Goal: Ask a question: Seek information or help from site administrators or community

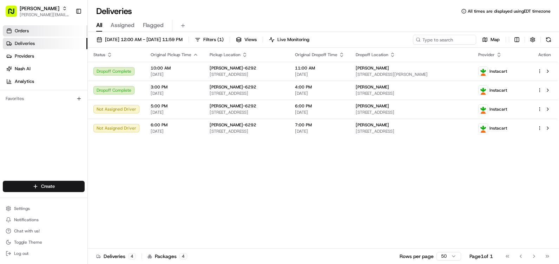
click at [39, 32] on link "Orders" at bounding box center [45, 30] width 85 height 11
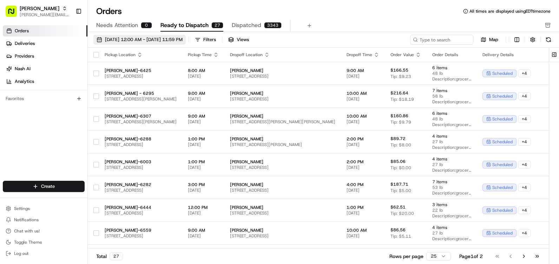
click at [183, 38] on span "[DATE] 12:00 AM - [DATE] 11:59 PM" at bounding box center [144, 40] width 78 height 6
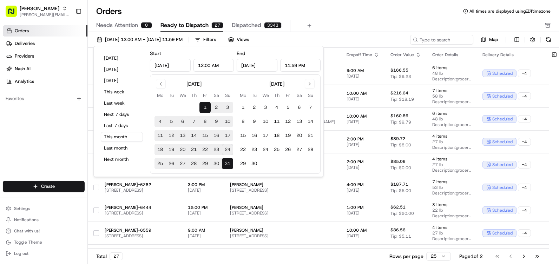
click at [227, 149] on button "24" at bounding box center [227, 149] width 11 height 11
type input "[DATE]"
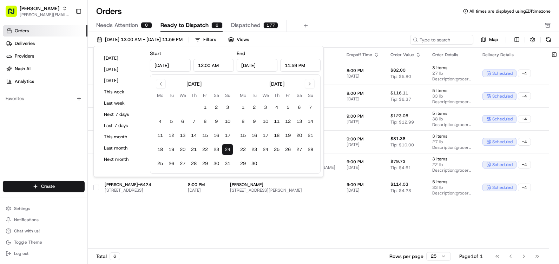
click at [366, 14] on div "Orders All times are displayed using EDT timezone" at bounding box center [323, 11] width 471 height 11
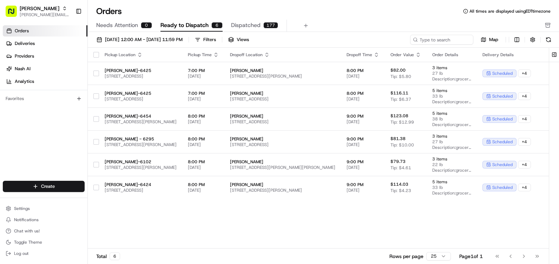
click at [261, 26] on button "Dispatched 177" at bounding box center [254, 26] width 47 height 12
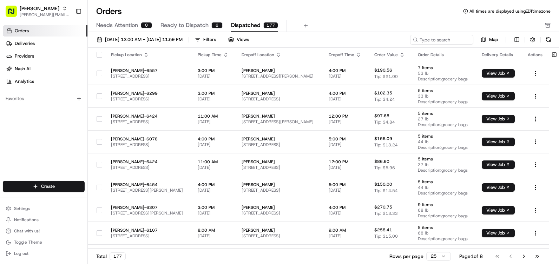
click at [98, 54] on button "button" at bounding box center [100, 55] width 6 height 6
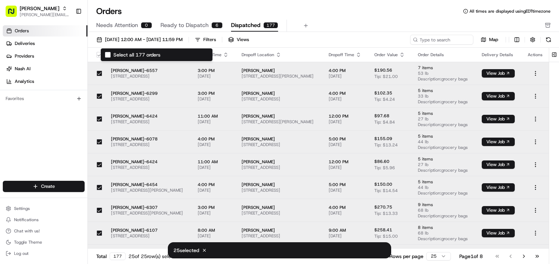
click at [97, 53] on button "Select all 177 orders" at bounding box center [100, 55] width 6 height 6
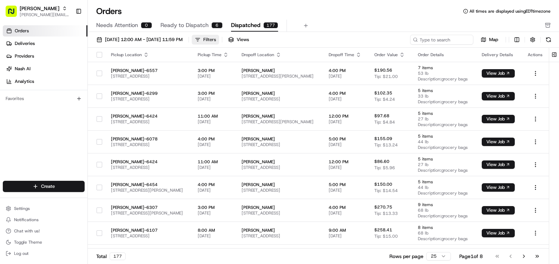
click at [219, 36] on button "Filters" at bounding box center [205, 40] width 27 height 10
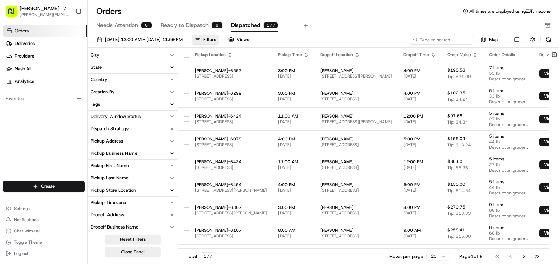
click at [155, 186] on button "Pickup Store Location" at bounding box center [133, 190] width 90 height 12
click at [148, 196] on button "Pickup Store Location" at bounding box center [133, 190] width 90 height 12
click at [168, 190] on button "Pickup Store Location" at bounding box center [133, 190] width 90 height 12
click at [148, 204] on input at bounding box center [137, 203] width 79 height 10
type input "6292"
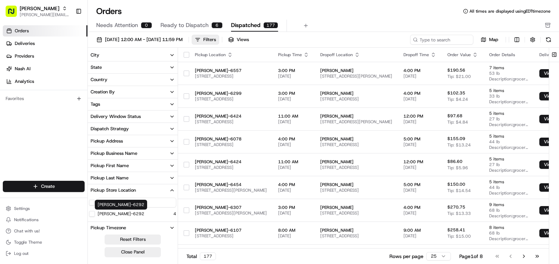
click at [87, 214] on div "Settings Notifications Chat with us! Toggle Theme Log out" at bounding box center [43, 231] width 87 height 60
click at [95, 214] on div "[PERSON_NAME]-6292" at bounding box center [116, 214] width 55 height 6
click at [93, 213] on button "[PERSON_NAME]-6292" at bounding box center [92, 214] width 6 height 6
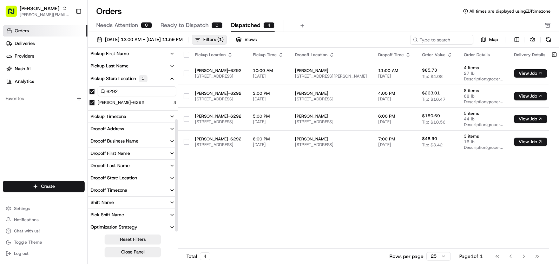
scroll to position [114, 0]
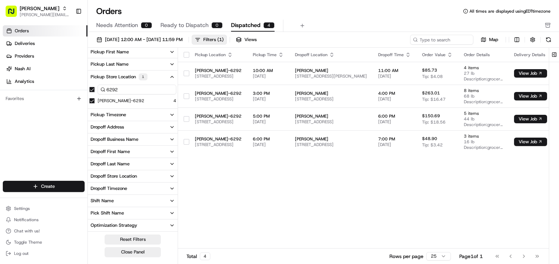
click at [132, 179] on div "Dropoff Store Location" at bounding box center [114, 176] width 46 height 6
click at [94, 90] on button "button" at bounding box center [92, 90] width 6 height 6
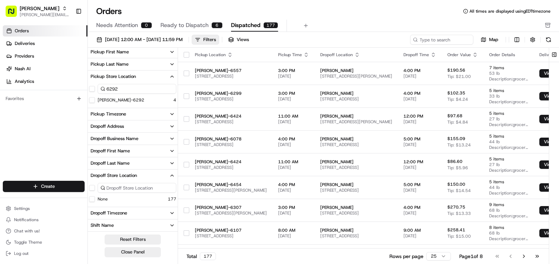
click at [128, 187] on input at bounding box center [137, 188] width 79 height 10
type input "2"
type input "6"
click at [172, 173] on icon "button" at bounding box center [172, 176] width 6 height 6
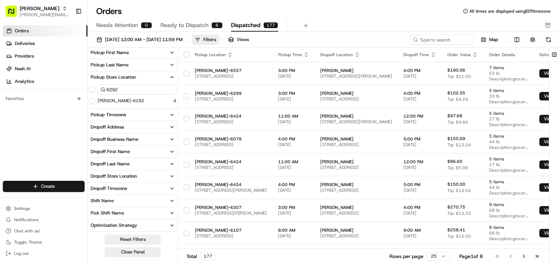
click at [125, 26] on span "Needs Attention" at bounding box center [117, 25] width 42 height 8
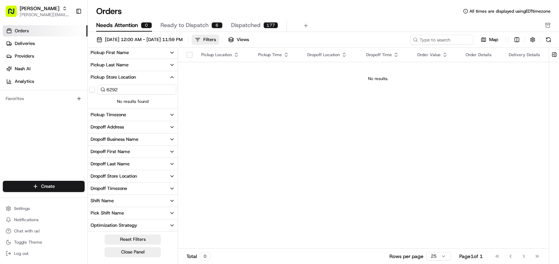
click at [243, 24] on span "Dispatched" at bounding box center [245, 25] width 29 height 8
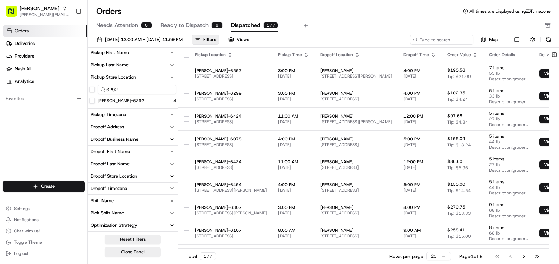
click at [207, 55] on div "Pickup Location" at bounding box center [231, 55] width 72 height 6
click at [360, 54] on icon "button" at bounding box center [357, 55] width 6 height 6
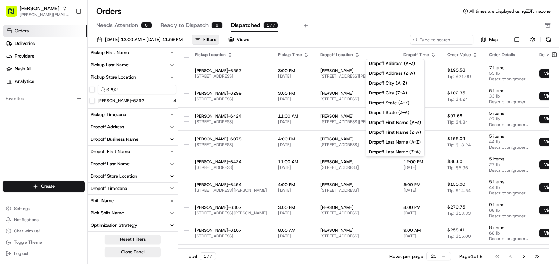
click at [360, 55] on icon "button" at bounding box center [357, 55] width 6 height 6
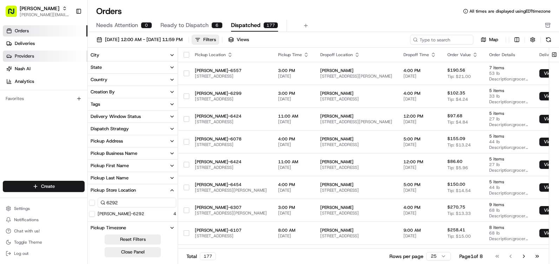
click at [38, 59] on link "Providers" at bounding box center [45, 56] width 85 height 11
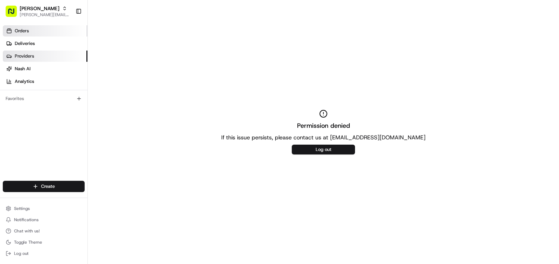
click at [32, 36] on link "Orders" at bounding box center [45, 30] width 85 height 11
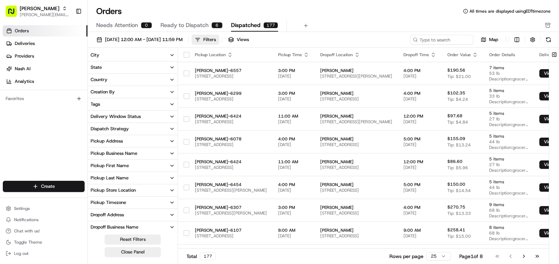
click at [162, 52] on button "City" at bounding box center [133, 55] width 90 height 12
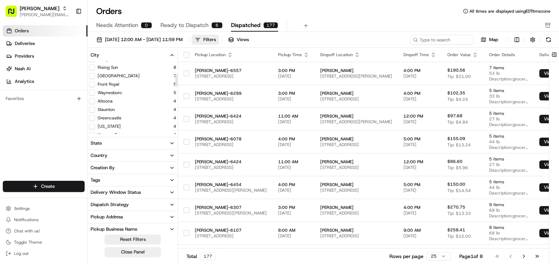
scroll to position [105, 0]
click at [97, 67] on div "Altoona" at bounding box center [101, 66] width 24 height 6
click at [93, 66] on button "Altoona" at bounding box center [92, 66] width 6 height 6
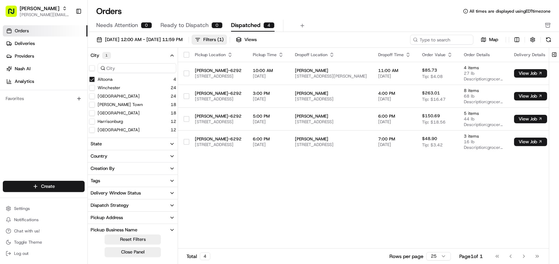
click at [92, 80] on button "Altoona" at bounding box center [92, 80] width 6 height 6
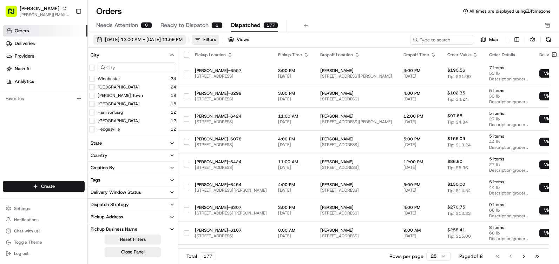
click at [183, 37] on span "[DATE] 12:00 AM - [DATE] 11:59 PM" at bounding box center [144, 40] width 78 height 6
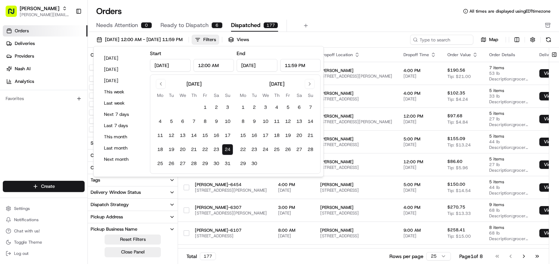
click at [352, 27] on div "Needs Attention 0 Ready to Dispatch 6 Dispatched 177" at bounding box center [318, 26] width 445 height 12
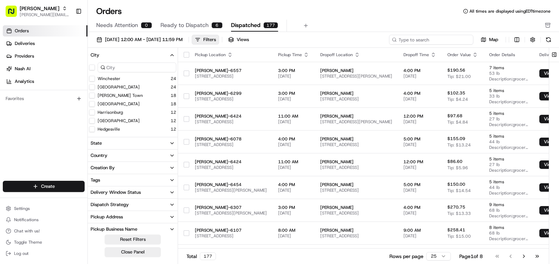
click at [424, 40] on input at bounding box center [431, 40] width 84 height 10
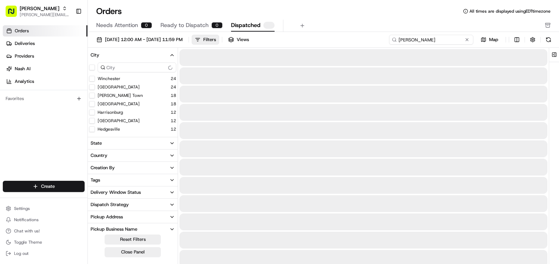
type input "[PERSON_NAME]"
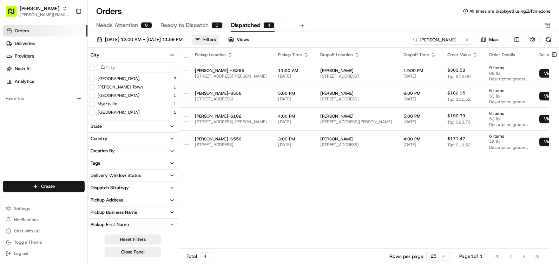
click at [422, 209] on div "Pickup Location Pickup Time Dropoff Location Dropoff Time Order Value Order Det…" at bounding box center [391, 148] width 427 height 201
click at [465, 40] on button at bounding box center [467, 39] width 7 height 7
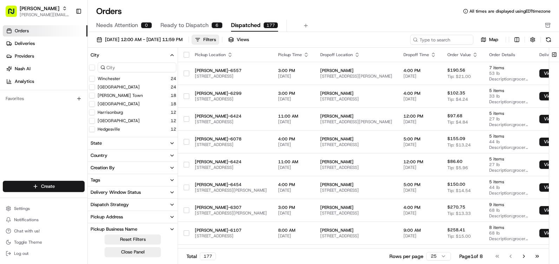
click at [168, 165] on button "Creation By" at bounding box center [133, 168] width 90 height 12
click at [169, 165] on icon "button" at bounding box center [172, 168] width 6 height 6
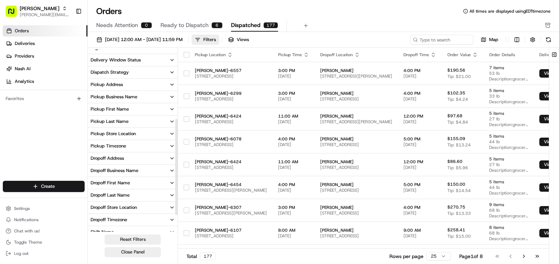
scroll to position [164, 0]
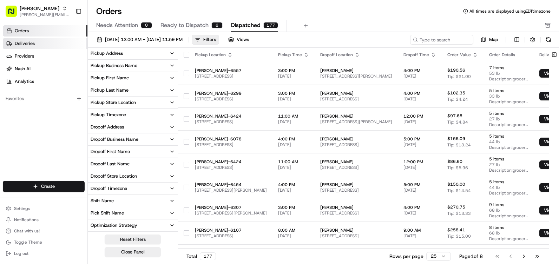
click at [40, 44] on link "Deliveries" at bounding box center [45, 43] width 85 height 11
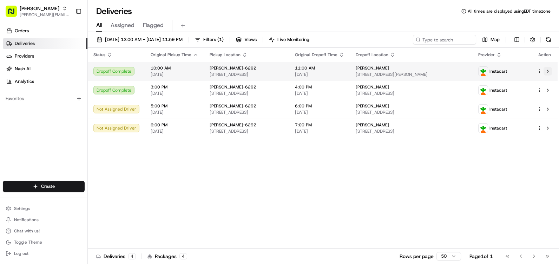
click at [544, 71] on button at bounding box center [548, 71] width 8 height 8
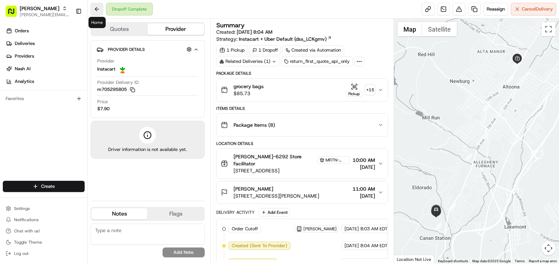
click at [98, 9] on button at bounding box center [97, 9] width 13 height 13
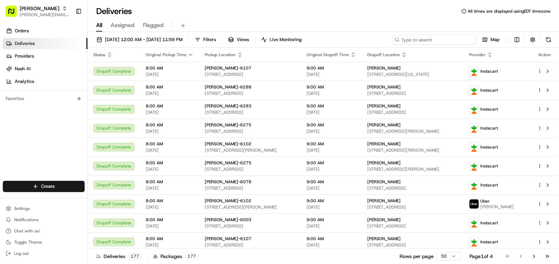
click at [462, 38] on input at bounding box center [434, 40] width 84 height 10
type input "6292"
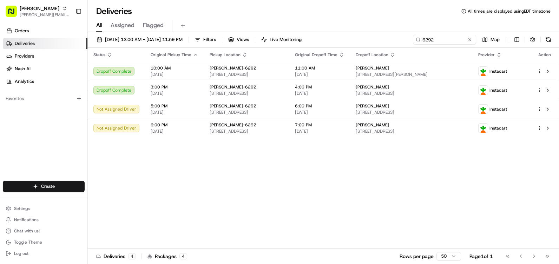
click at [418, 186] on div "Status Original Pickup Time Pickup Location Original Dropoff Time Dropoff Locat…" at bounding box center [323, 148] width 470 height 201
click at [182, 24] on button at bounding box center [183, 26] width 10 height 10
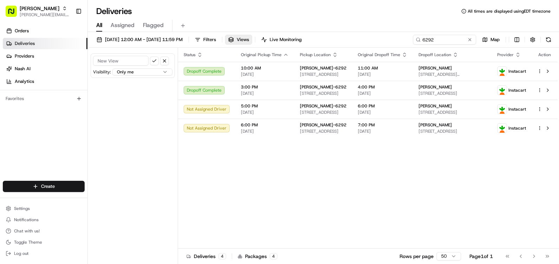
click at [144, 71] on html "Martin's charles.ketterman.iv@giantmartins.com Toggle Sidebar Orders Deliveries…" at bounding box center [279, 132] width 559 height 264
click at [152, 121] on html "Martin's charles.ketterman.iv@giantmartins.com Toggle Sidebar Orders Deliveries…" at bounding box center [279, 132] width 559 height 264
click at [165, 62] on button "button" at bounding box center [164, 61] width 9 height 9
click at [183, 25] on button at bounding box center [183, 26] width 10 height 10
click at [206, 13] on div "Deliveries All times are displayed using EDT timezone" at bounding box center [323, 11] width 471 height 11
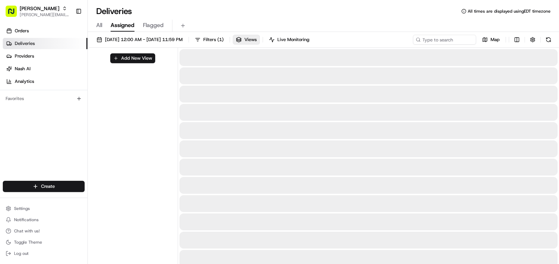
click at [128, 26] on span "Assigned" at bounding box center [123, 25] width 24 height 8
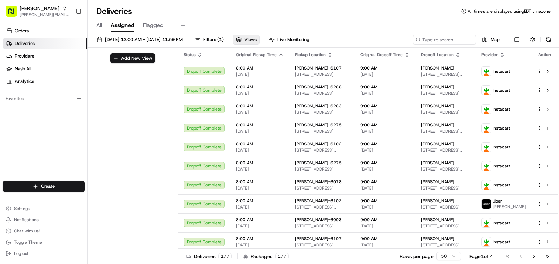
click at [260, 39] on button "Views" at bounding box center [246, 40] width 27 height 10
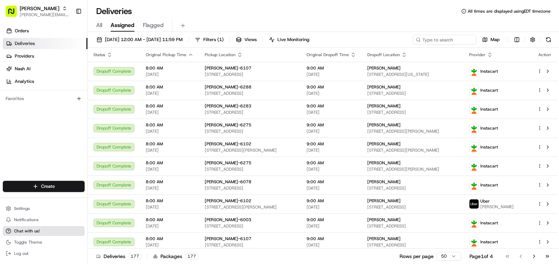
click at [38, 229] on span "Chat with us!" at bounding box center [27, 231] width 26 height 6
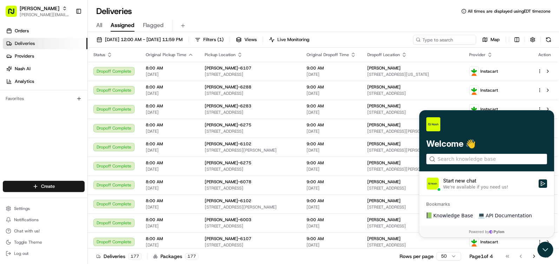
click at [472, 183] on div "Start new chat" at bounding box center [488, 180] width 91 height 7
click at [539, 183] on button "Start new chat We're available if you need us!" at bounding box center [543, 183] width 8 height 8
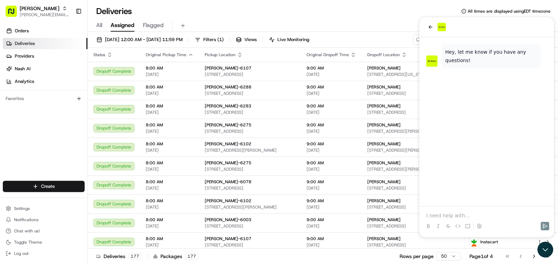
click at [448, 212] on div at bounding box center [486, 219] width 129 height 27
click at [470, 218] on p at bounding box center [486, 215] width 121 height 7
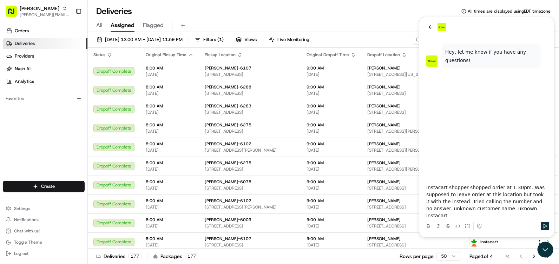
click at [485, 219] on div at bounding box center [486, 226] width 129 height 14
click at [528, 218] on p "Instacart shopper shopped order at 1:30pm. Was supposed to leave order at this …" at bounding box center [486, 201] width 121 height 35
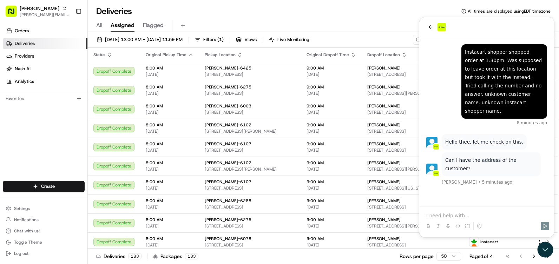
click at [481, 209] on div at bounding box center [486, 219] width 129 height 27
click at [440, 216] on p at bounding box center [486, 215] width 121 height 7
click at [447, 218] on p "we don't have the address of the customer" at bounding box center [486, 215] width 121 height 7
